Goal: Check status: Check status

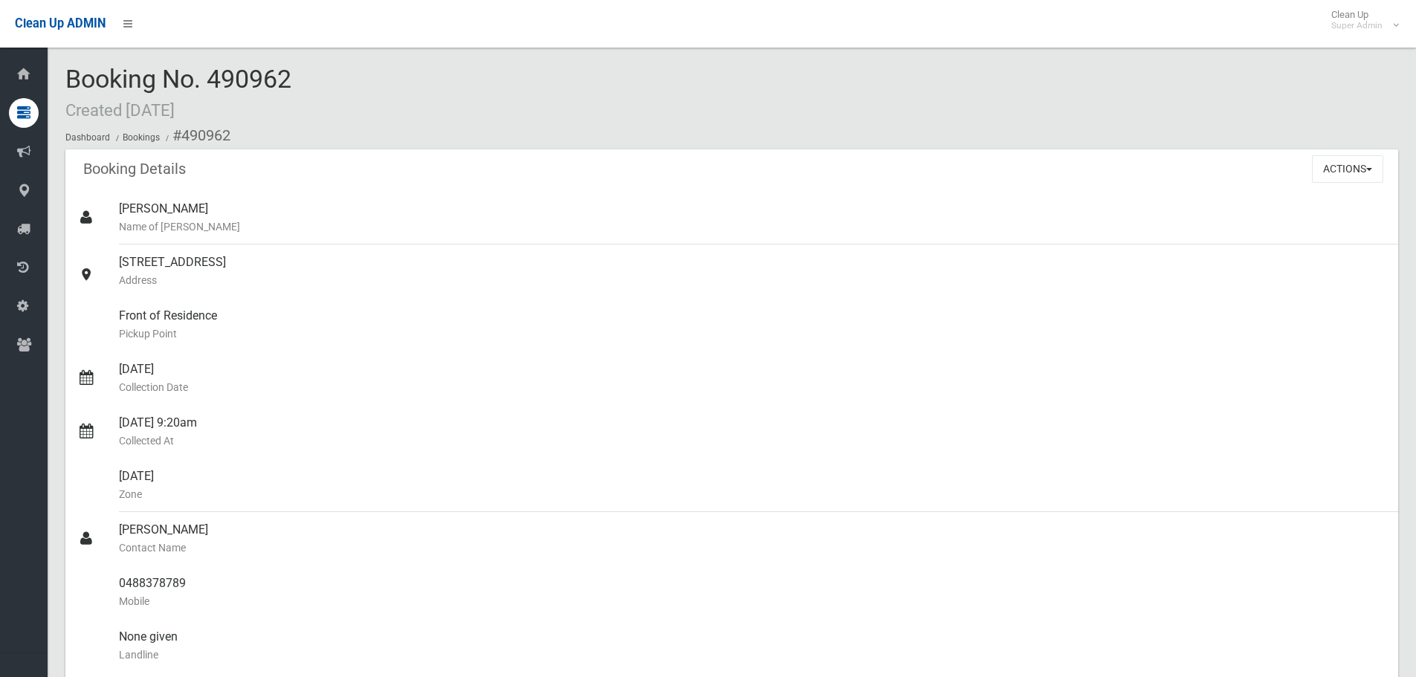
scroll to position [2280, 0]
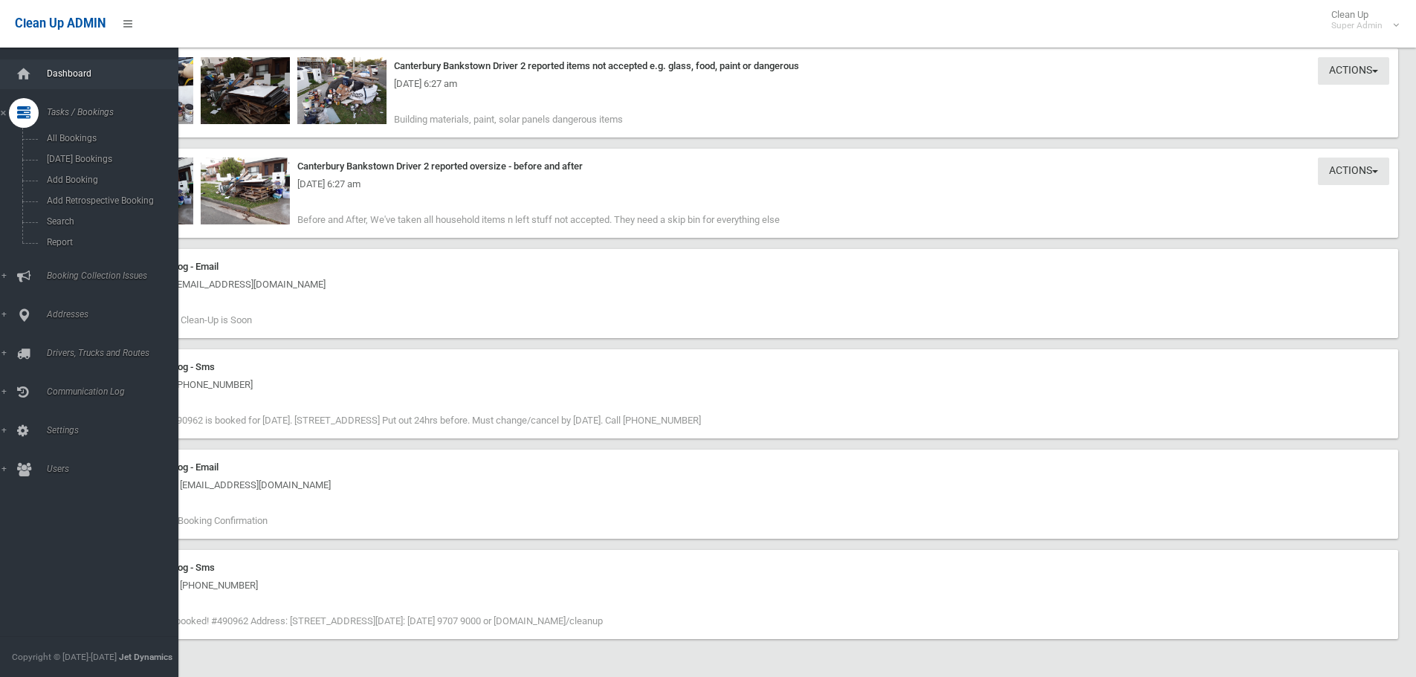
click at [48, 76] on span "Dashboard" at bounding box center [115, 73] width 147 height 10
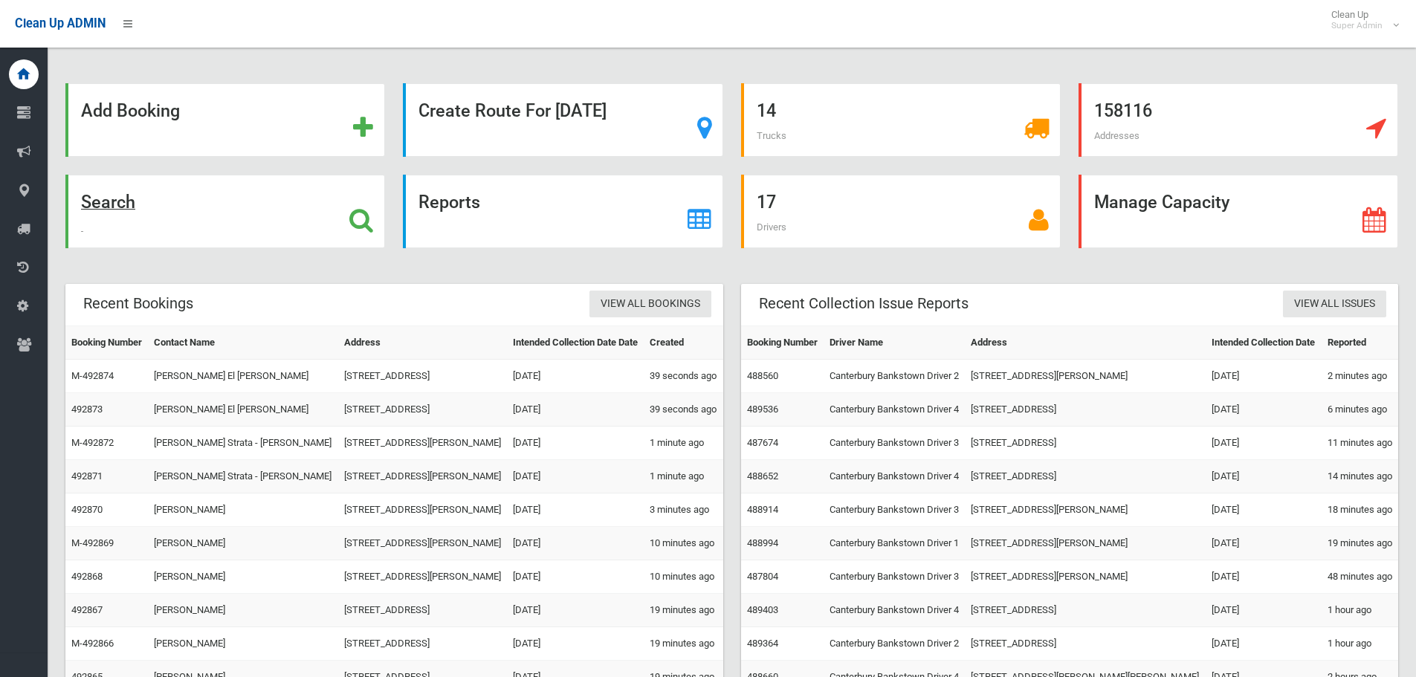
click at [361, 212] on icon at bounding box center [361, 219] width 24 height 25
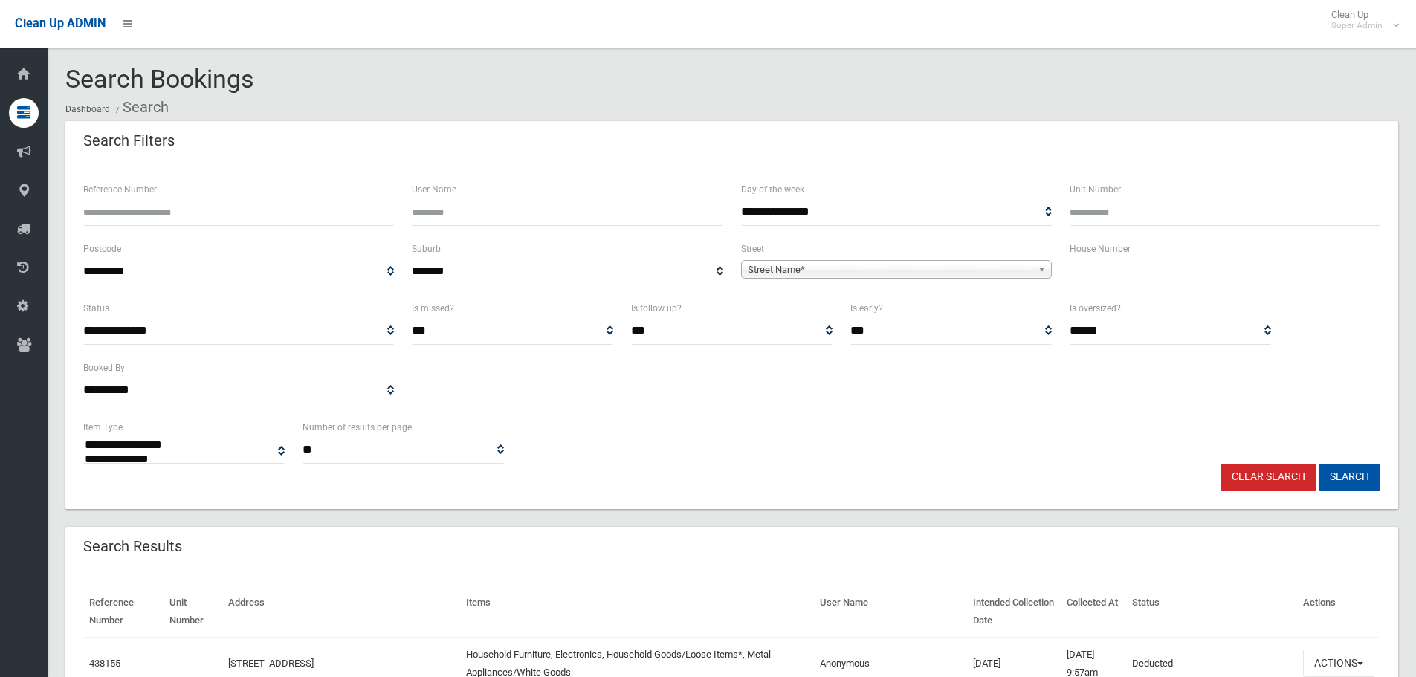
select select
click at [184, 213] on input "Reference Number" at bounding box center [238, 213] width 311 height 28
type input "******"
click at [1319, 464] on button "Search" at bounding box center [1350, 478] width 62 height 28
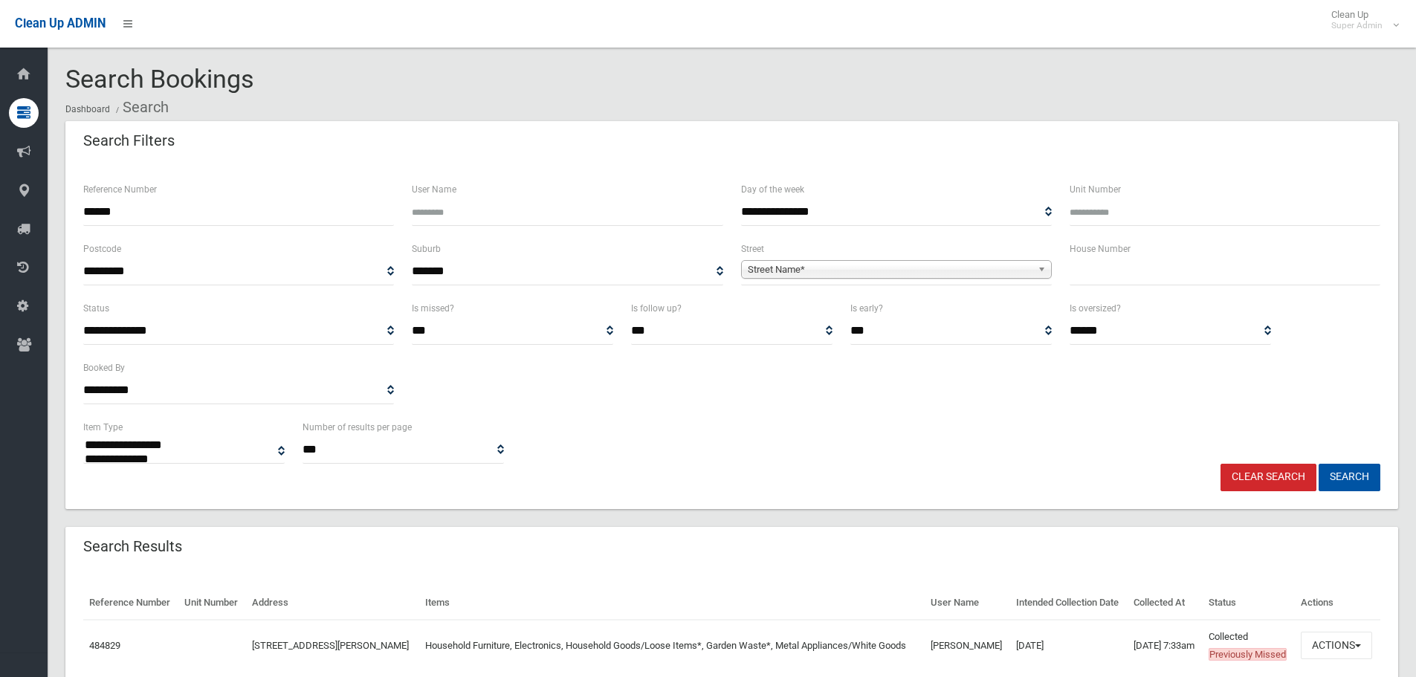
select select
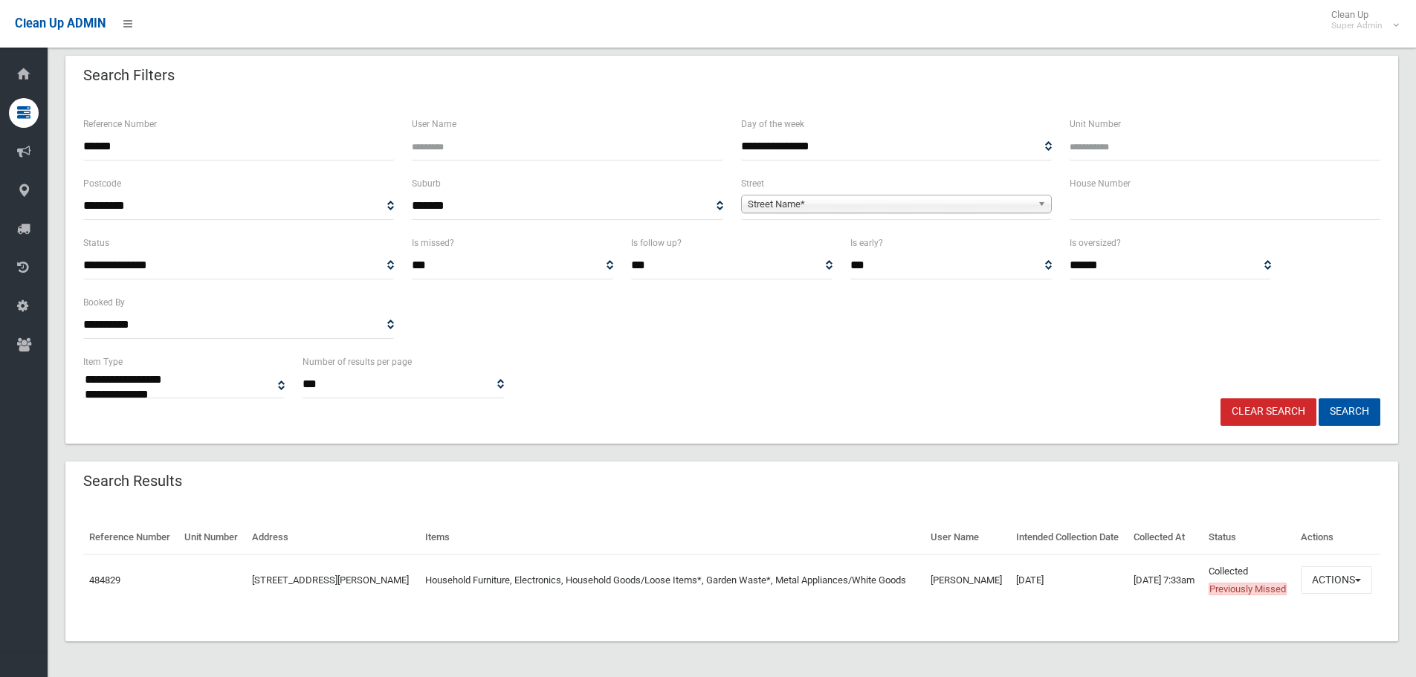
scroll to position [101, 0]
click at [1316, 575] on button "Actions" at bounding box center [1336, 581] width 71 height 28
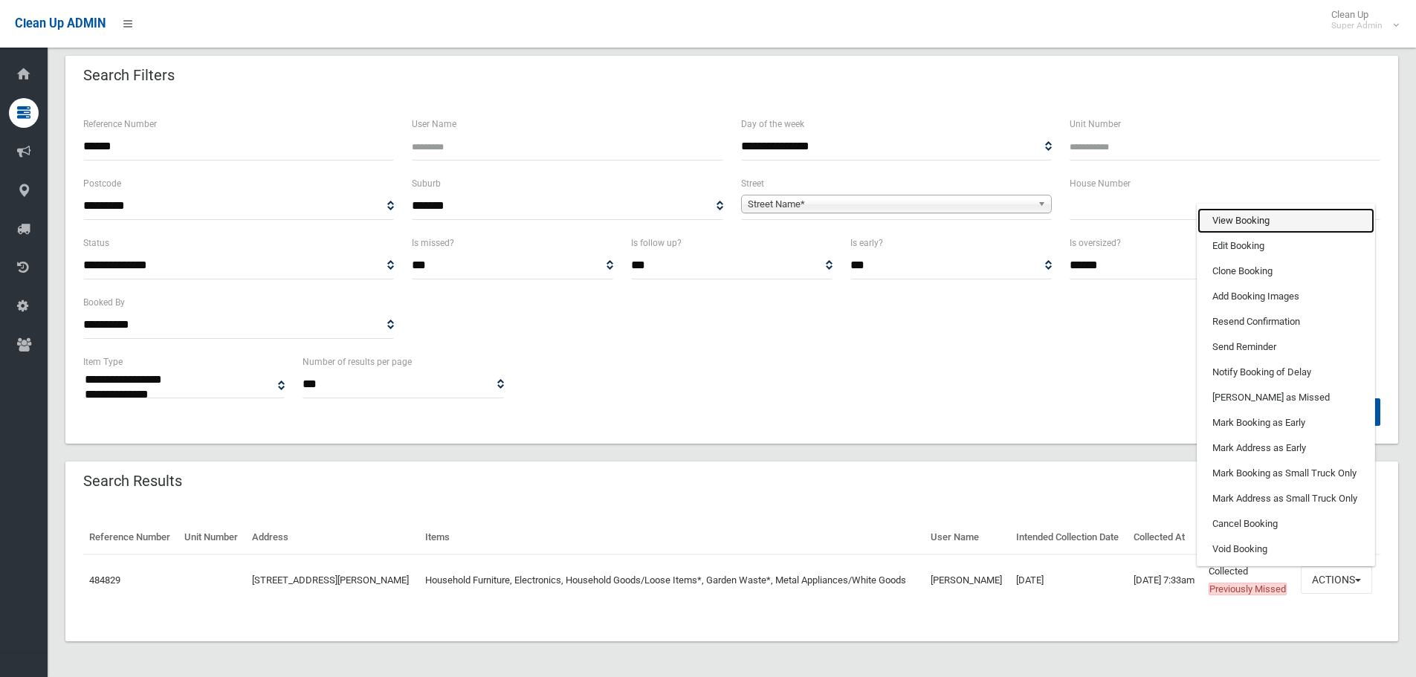
click at [1245, 208] on link "View Booking" at bounding box center [1286, 220] width 177 height 25
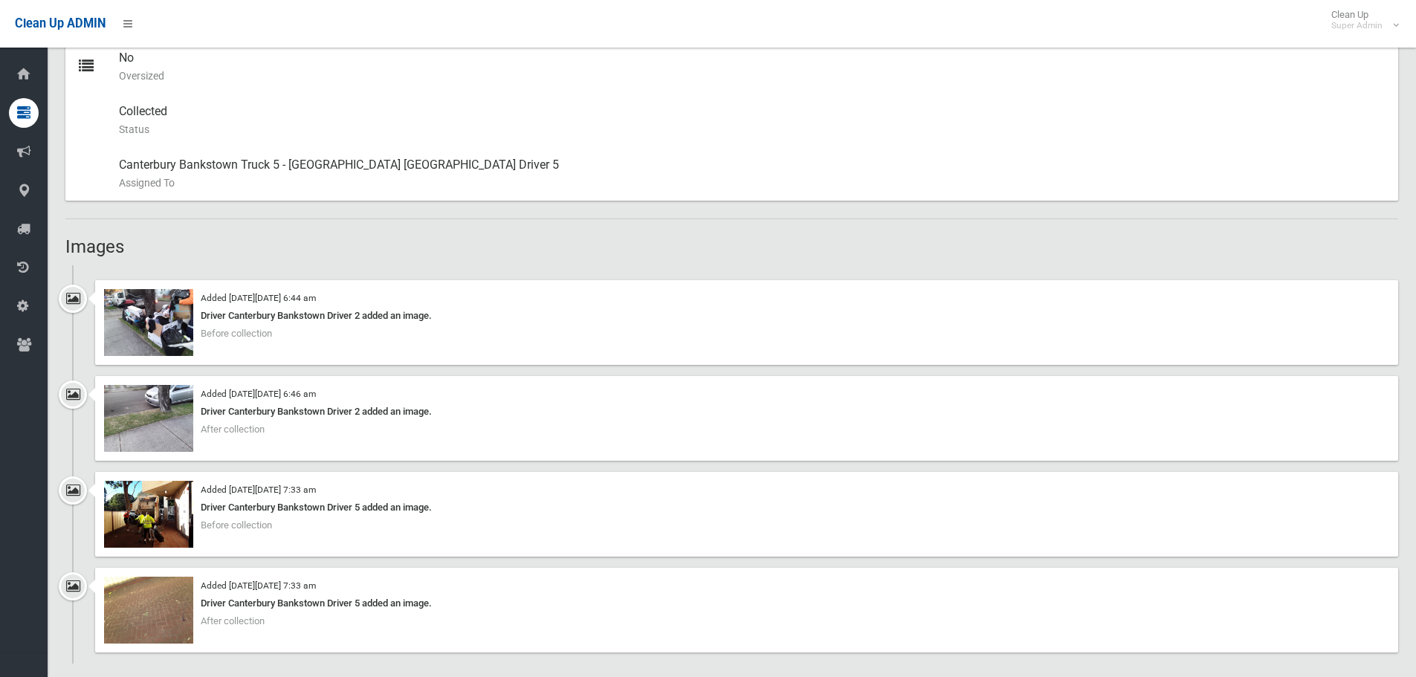
scroll to position [818, 0]
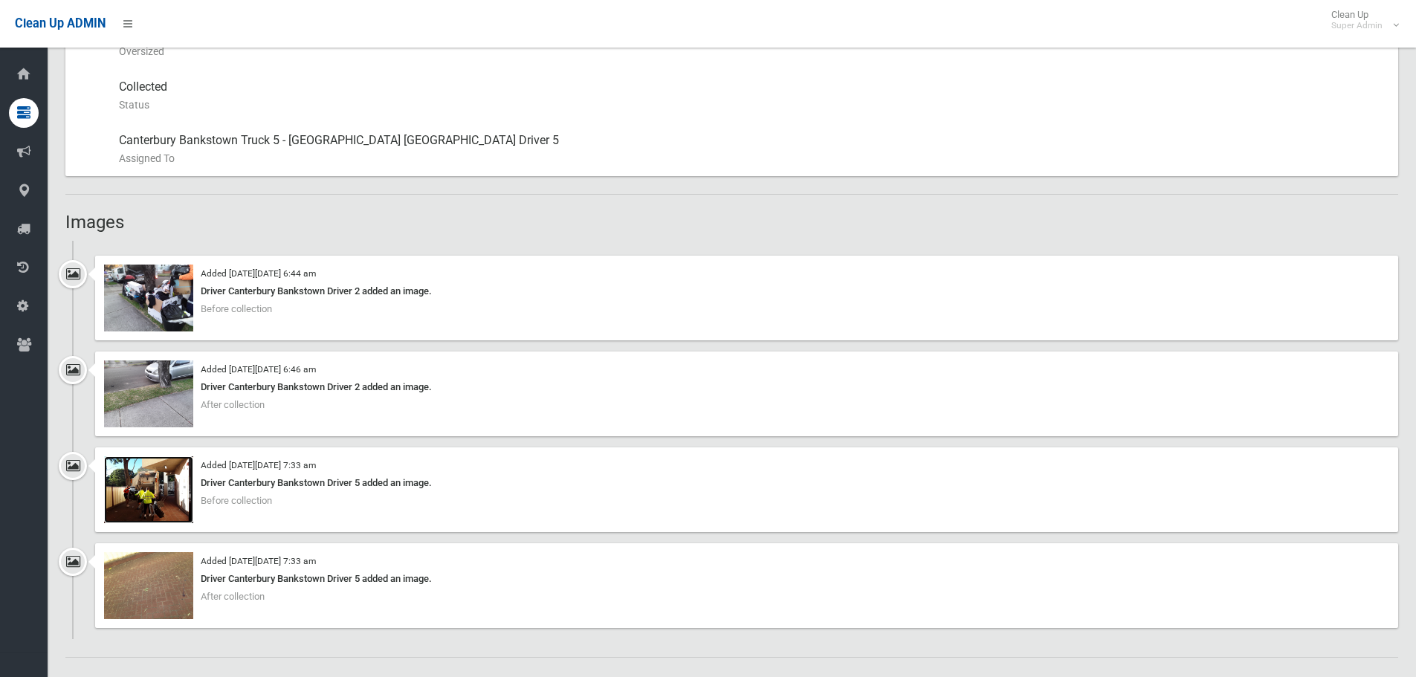
click at [131, 503] on img at bounding box center [148, 490] width 89 height 67
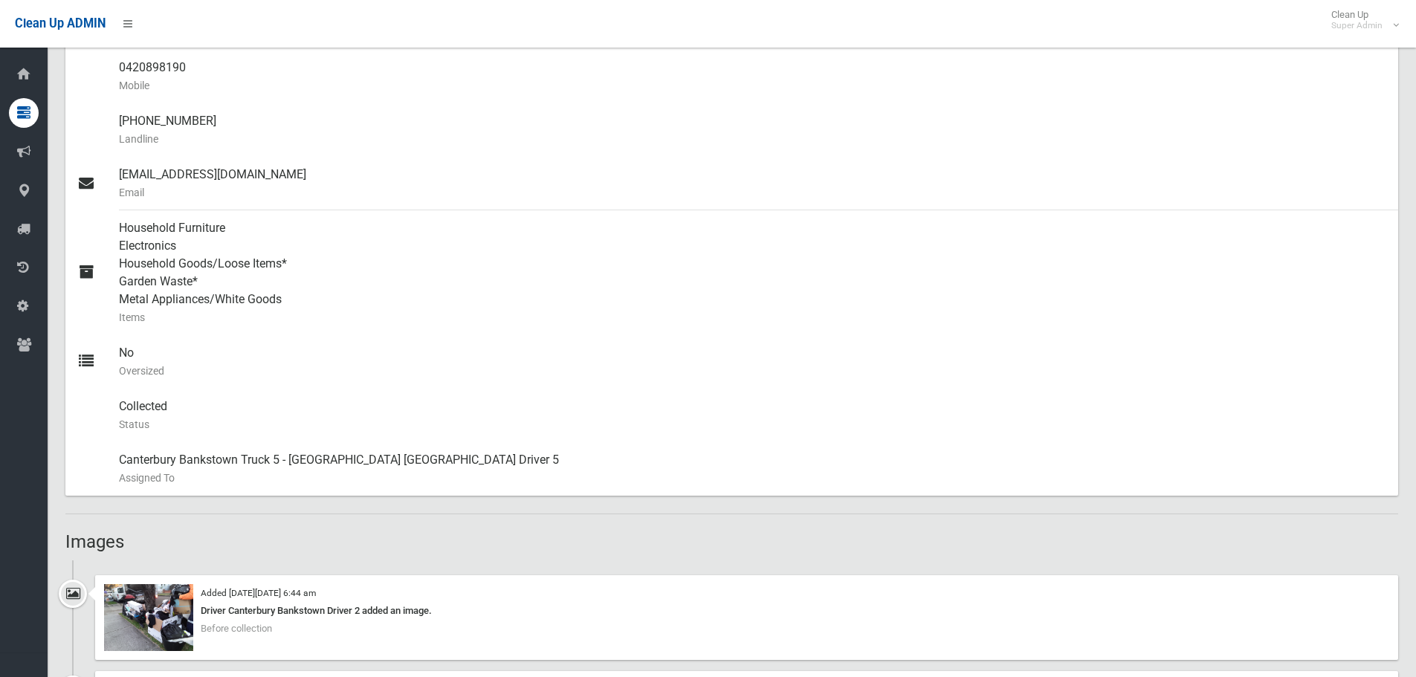
scroll to position [520, 0]
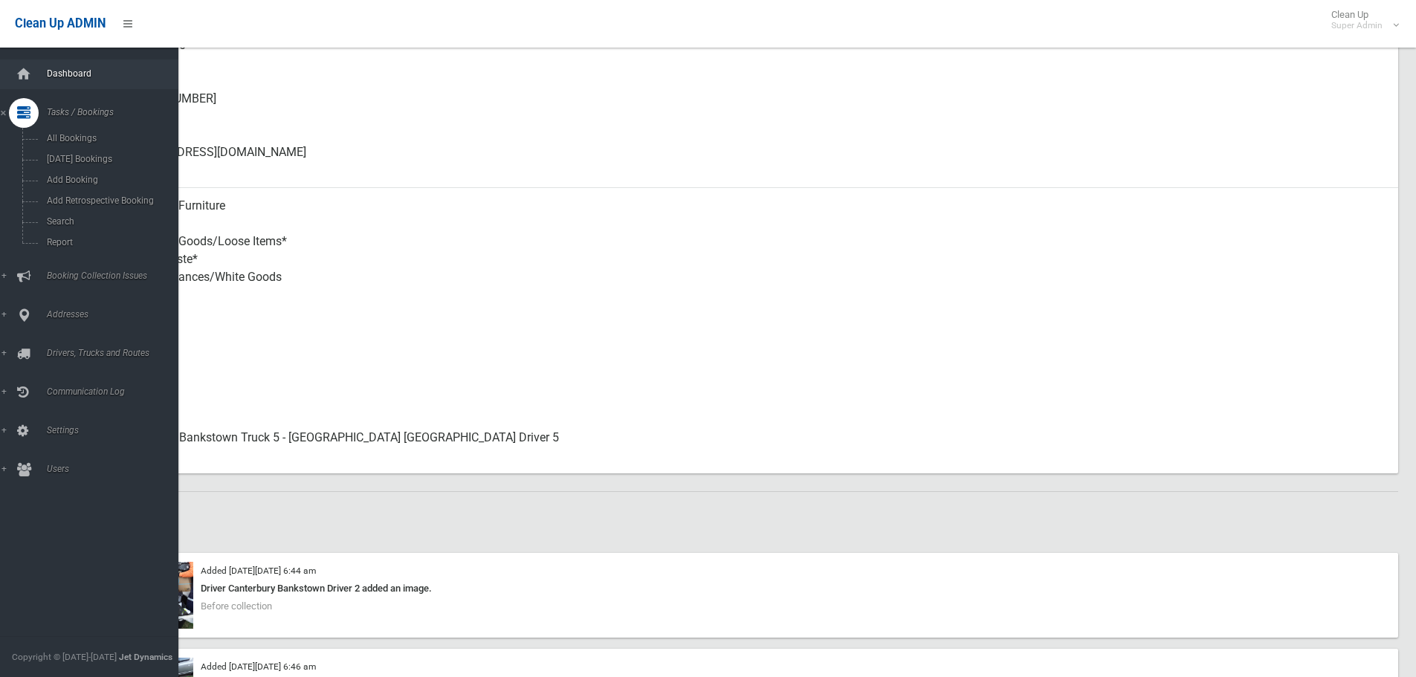
click at [74, 65] on link "Dashboard" at bounding box center [95, 74] width 190 height 30
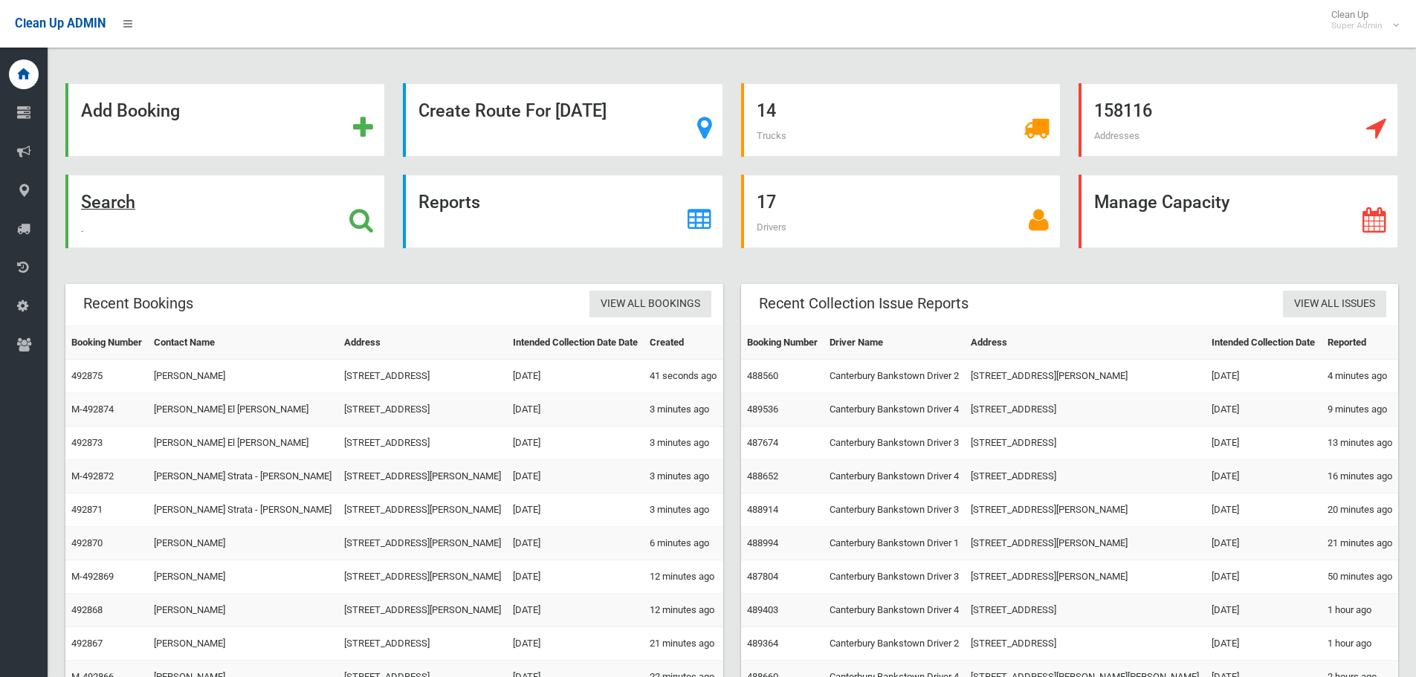
click at [354, 216] on icon at bounding box center [361, 219] width 24 height 25
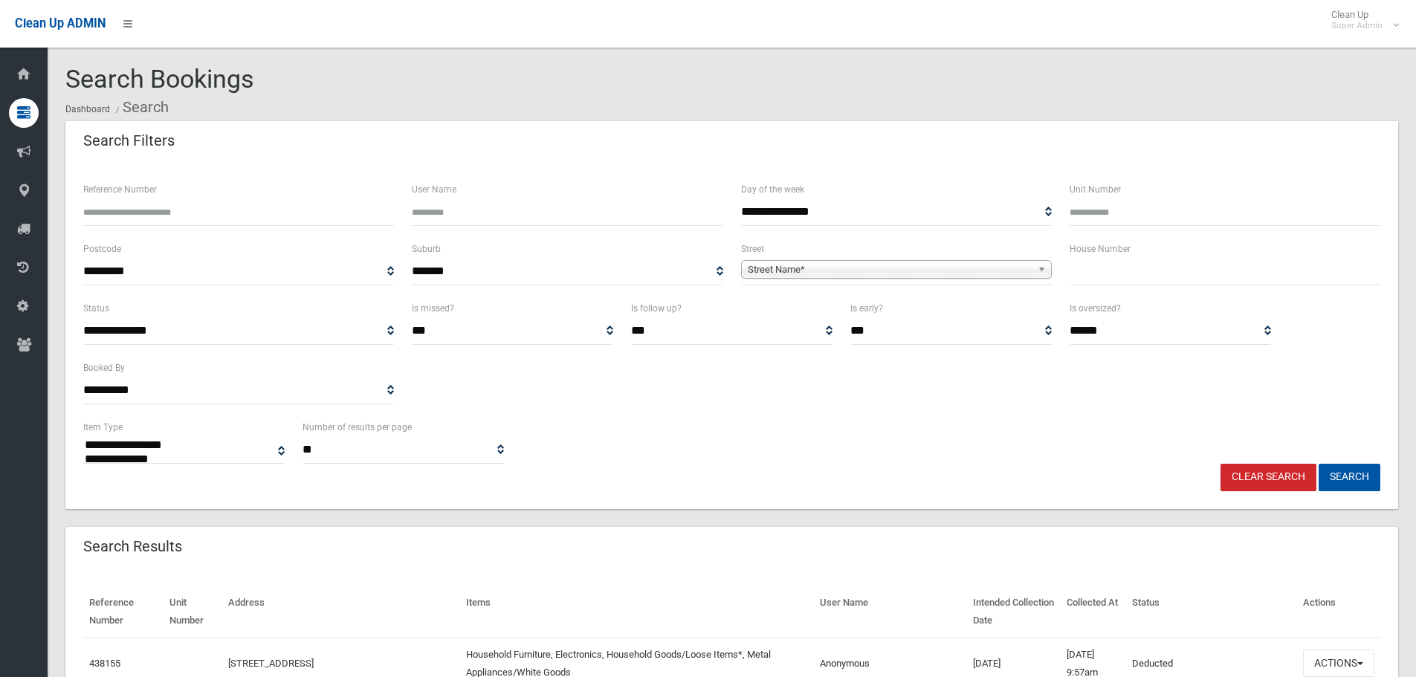
select select
click at [228, 209] on input "Reference Number" at bounding box center [238, 213] width 311 height 28
type input "******"
click at [1319, 464] on button "Search" at bounding box center [1350, 478] width 62 height 28
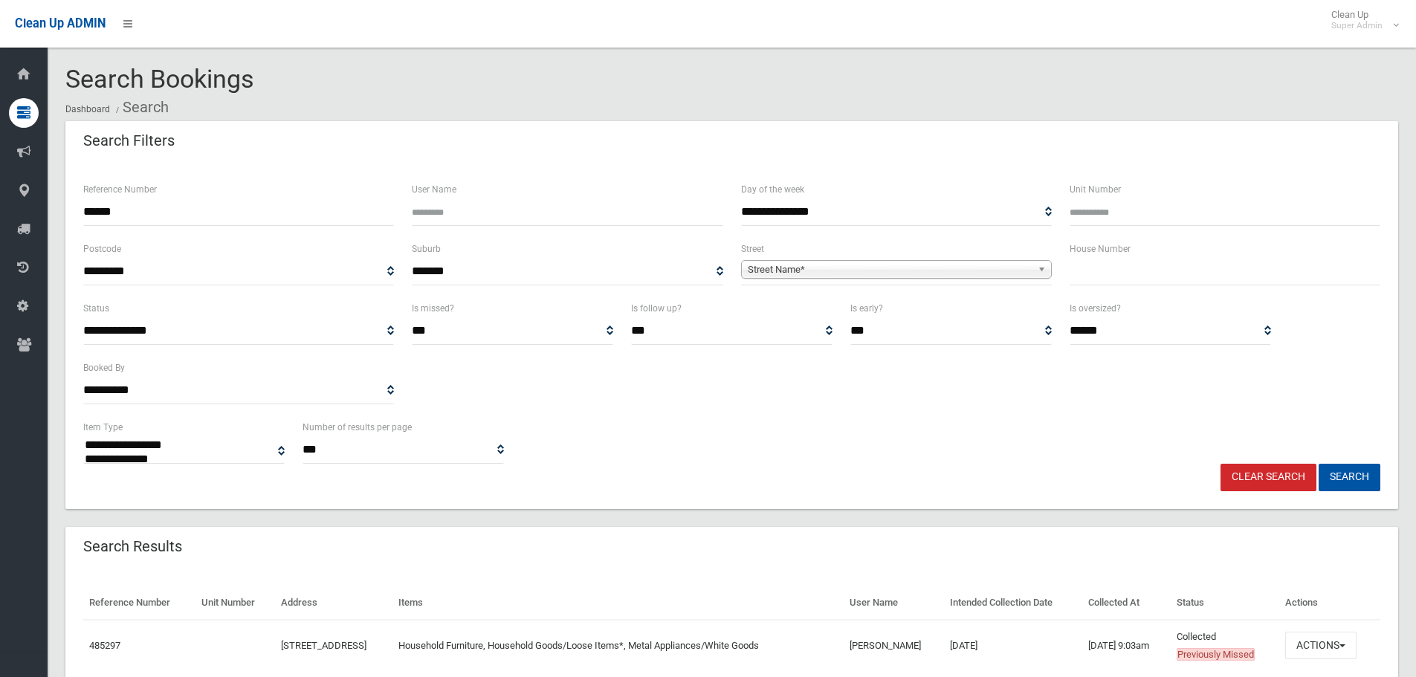
select select
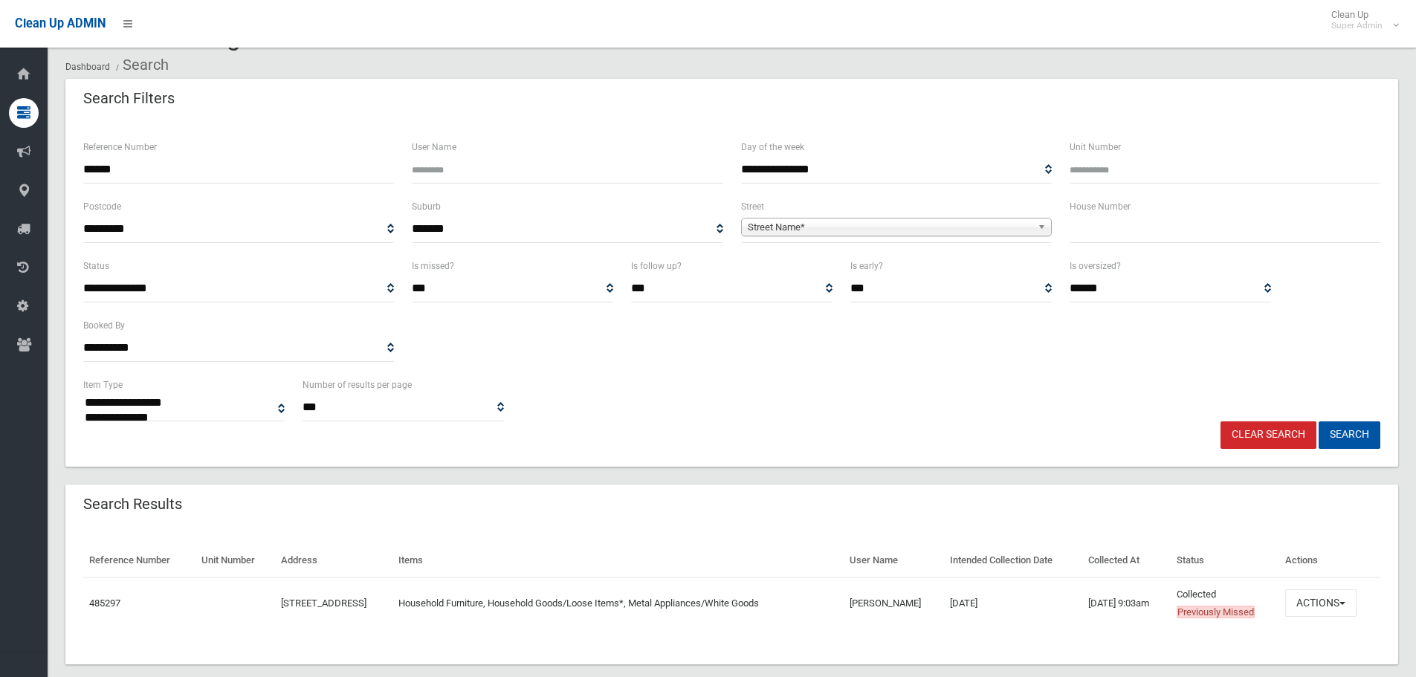
scroll to position [65, 0]
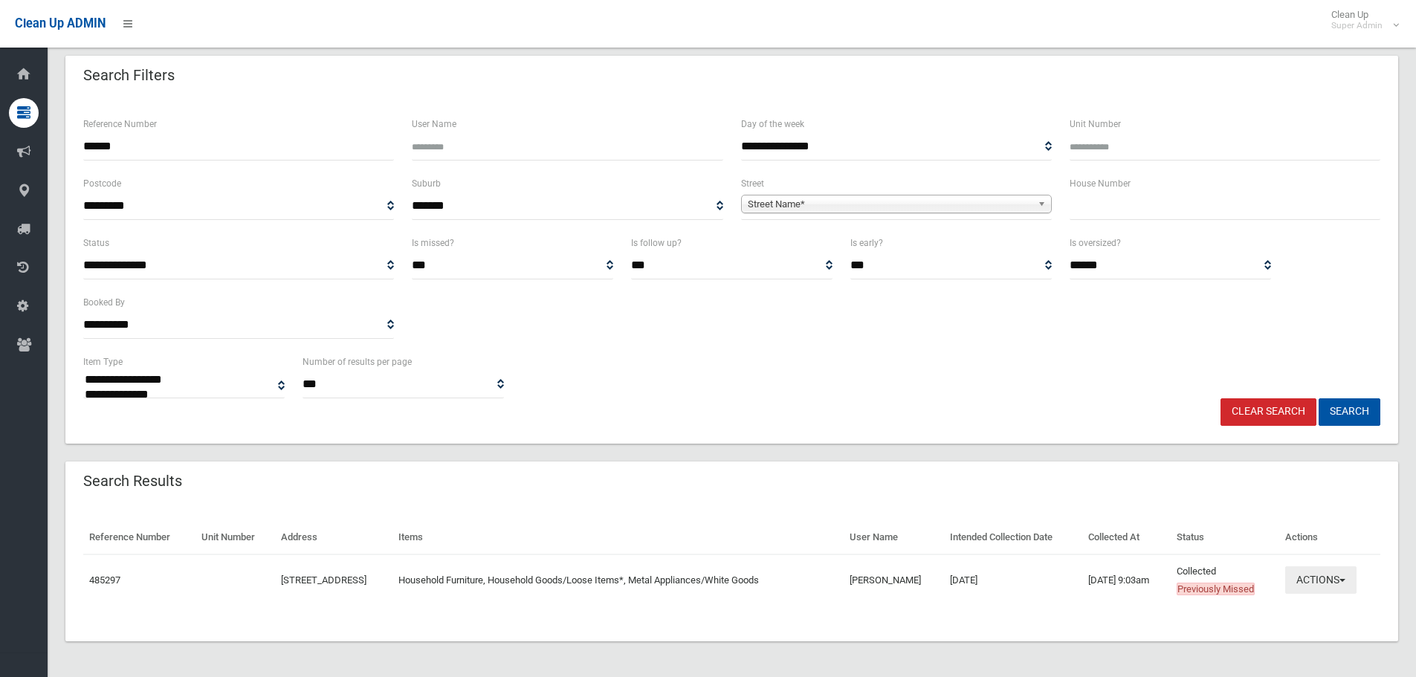
click at [1339, 584] on button "Actions" at bounding box center [1321, 581] width 71 height 28
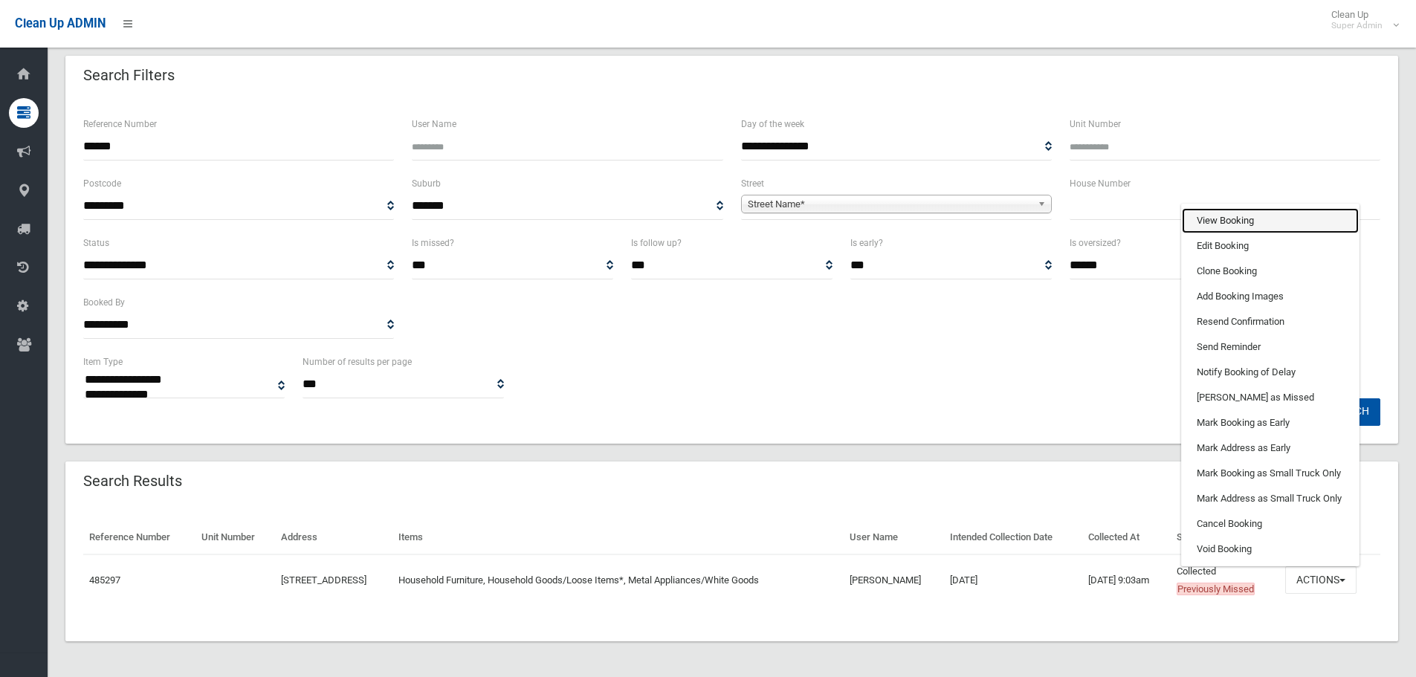
click at [1236, 220] on link "View Booking" at bounding box center [1270, 220] width 177 height 25
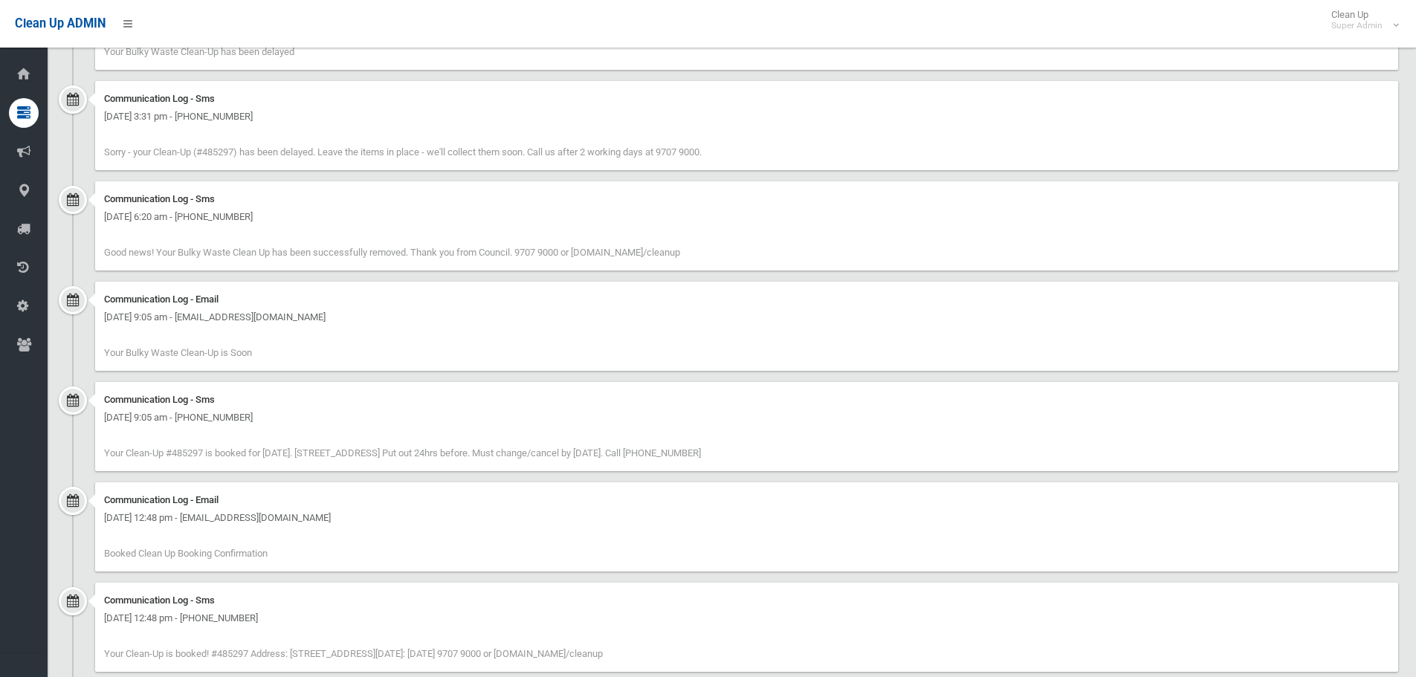
scroll to position [1966, 0]
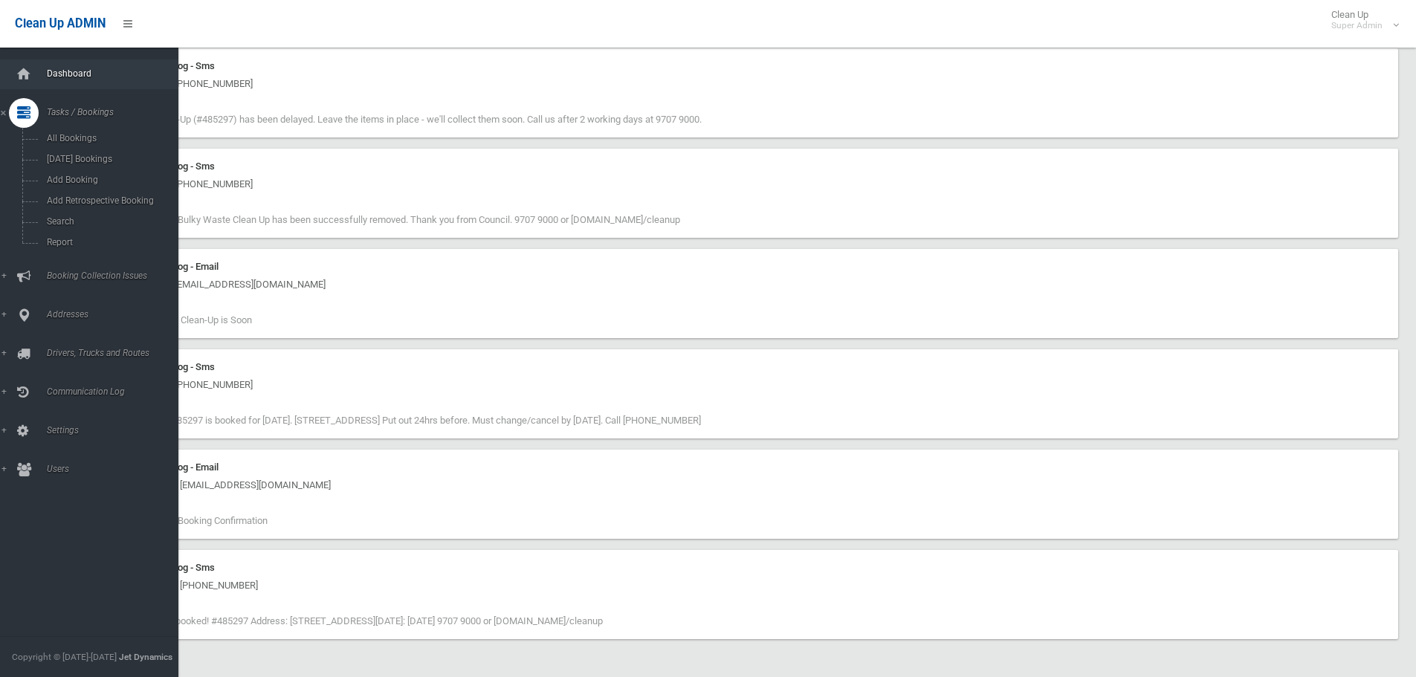
click at [68, 70] on span "Dashboard" at bounding box center [115, 73] width 147 height 10
